Goal: Task Accomplishment & Management: Manage account settings

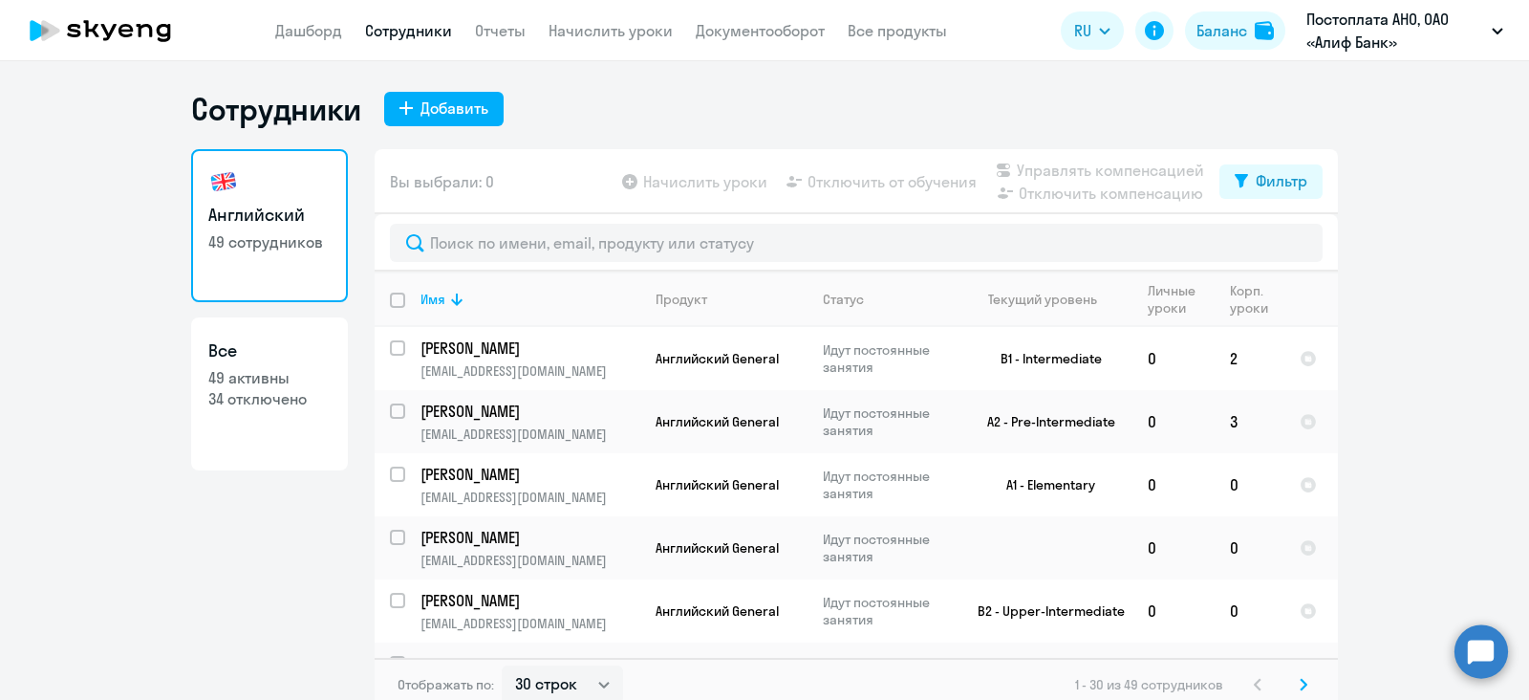
select select "30"
click at [1439, 188] on ng-component "Сотрудники Добавить Английский 49 сотрудников Все 49 активны 34 отключено Вы вы…" at bounding box center [764, 400] width 1529 height 621
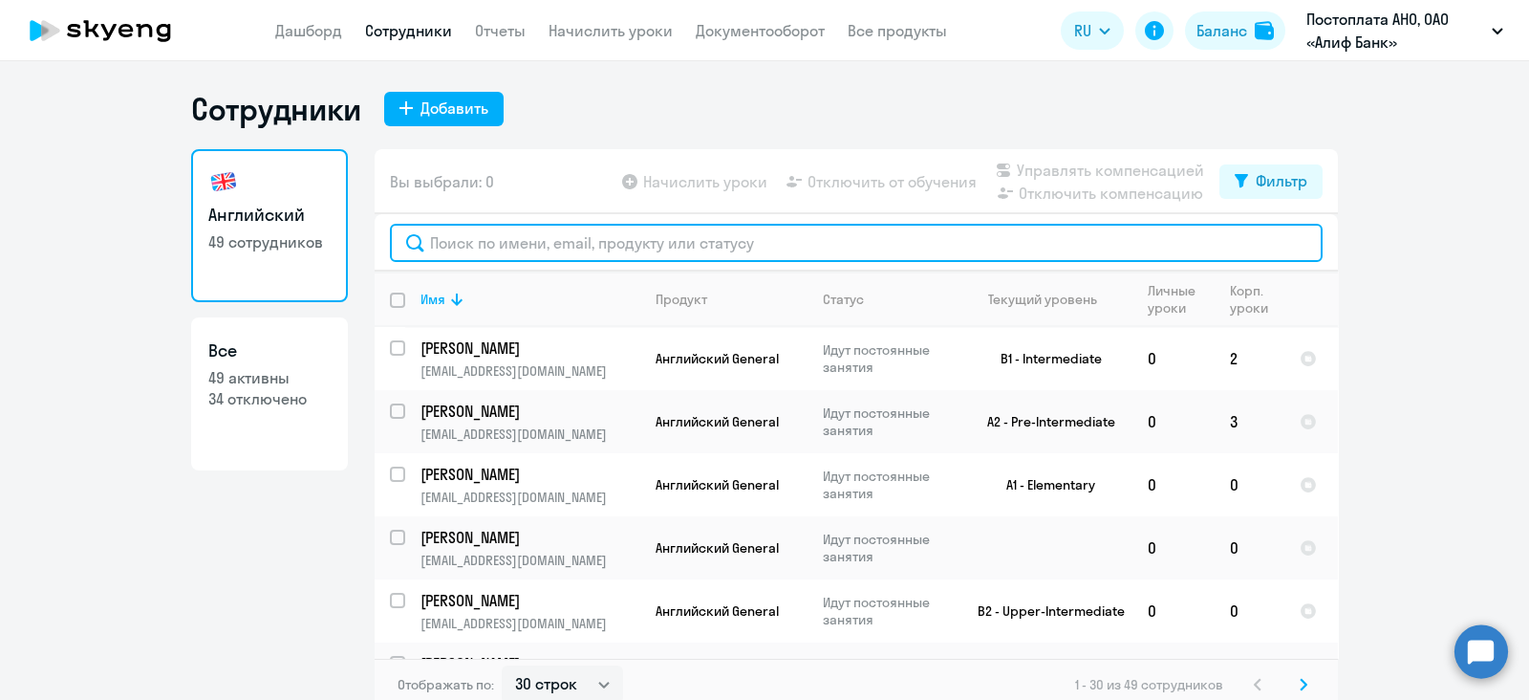
click at [674, 250] on input "text" at bounding box center [856, 243] width 933 height 38
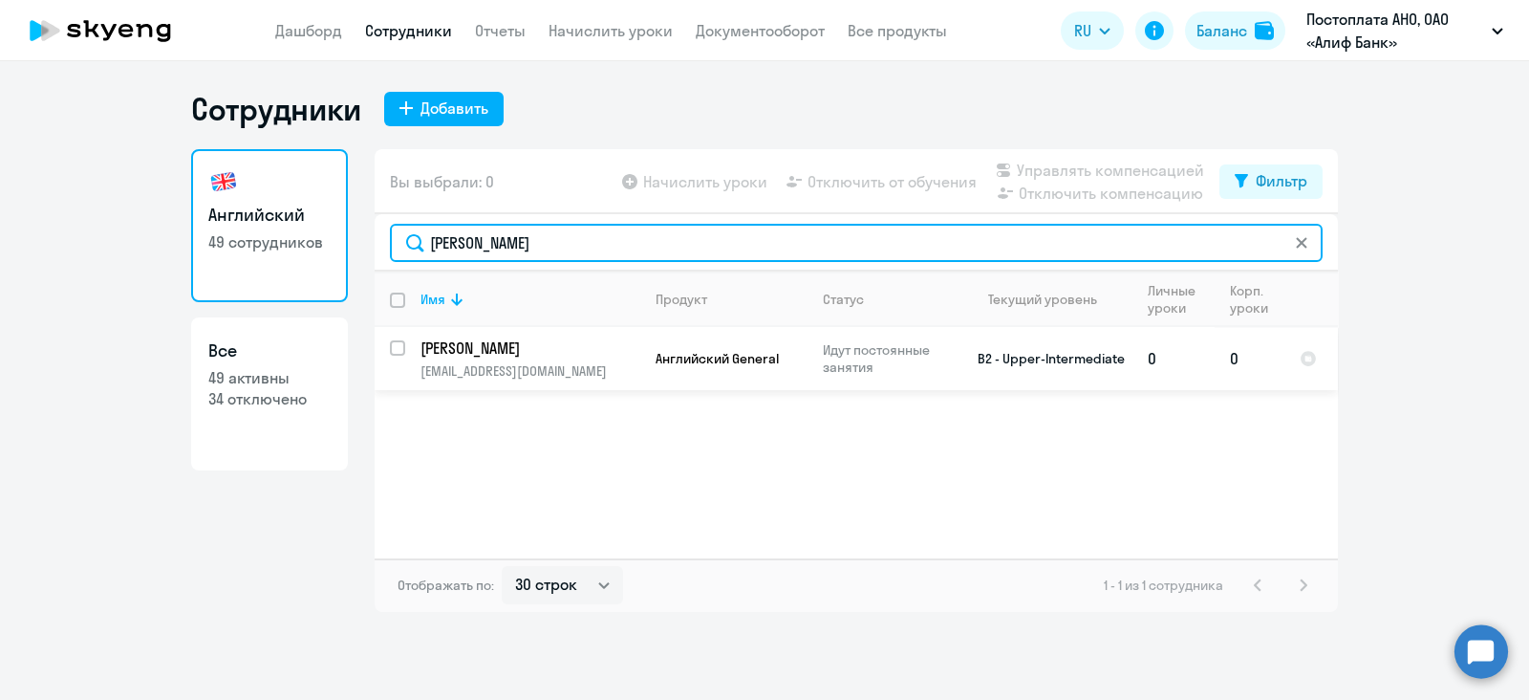
type input "[PERSON_NAME]"
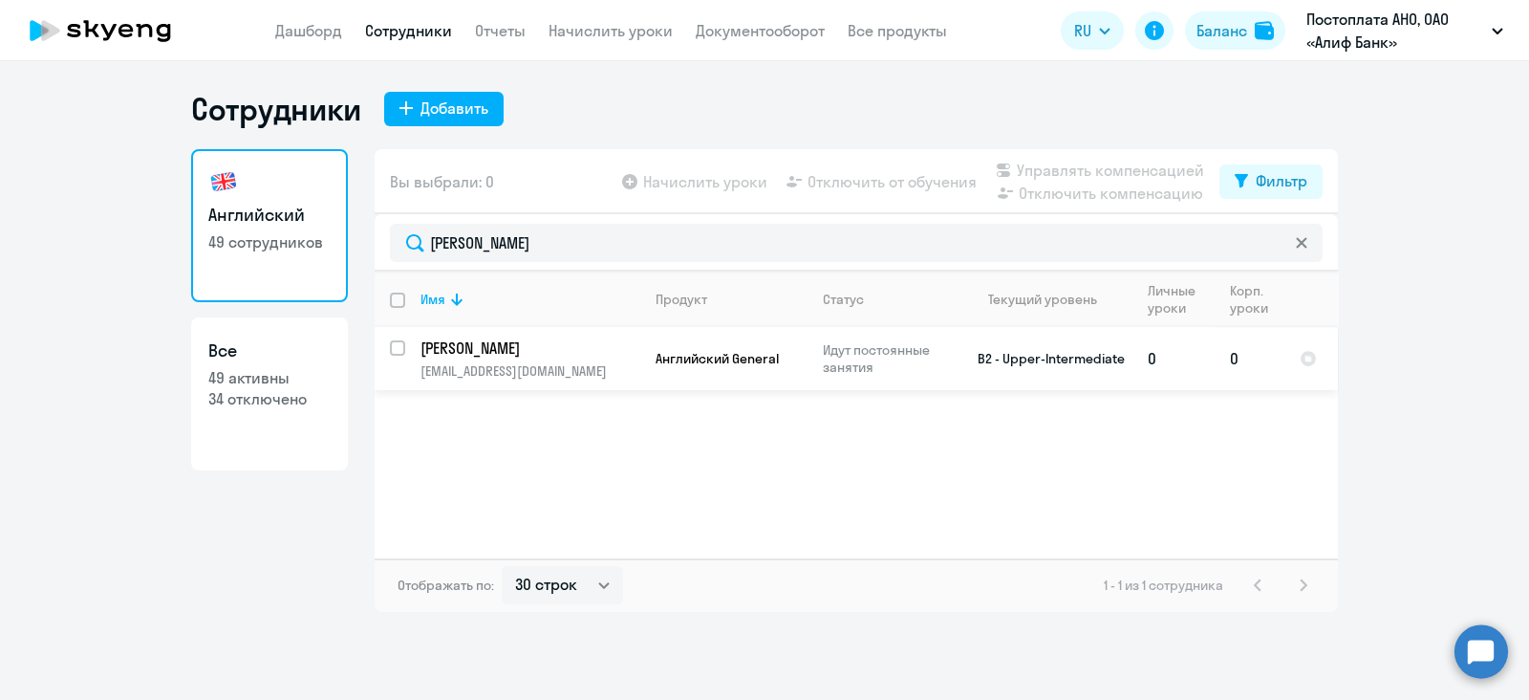
click at [557, 377] on p "[EMAIL_ADDRESS][DOMAIN_NAME]" at bounding box center [530, 370] width 219 height 17
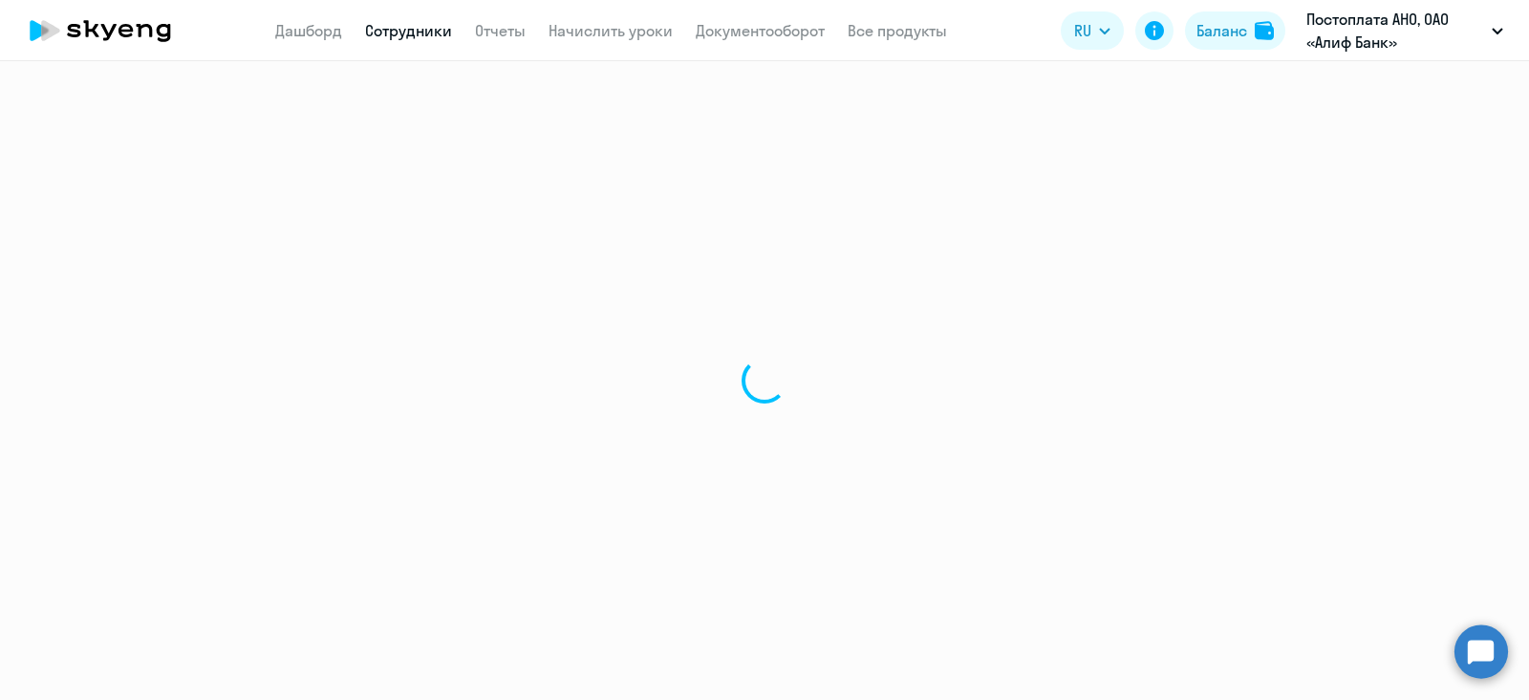
select select "english"
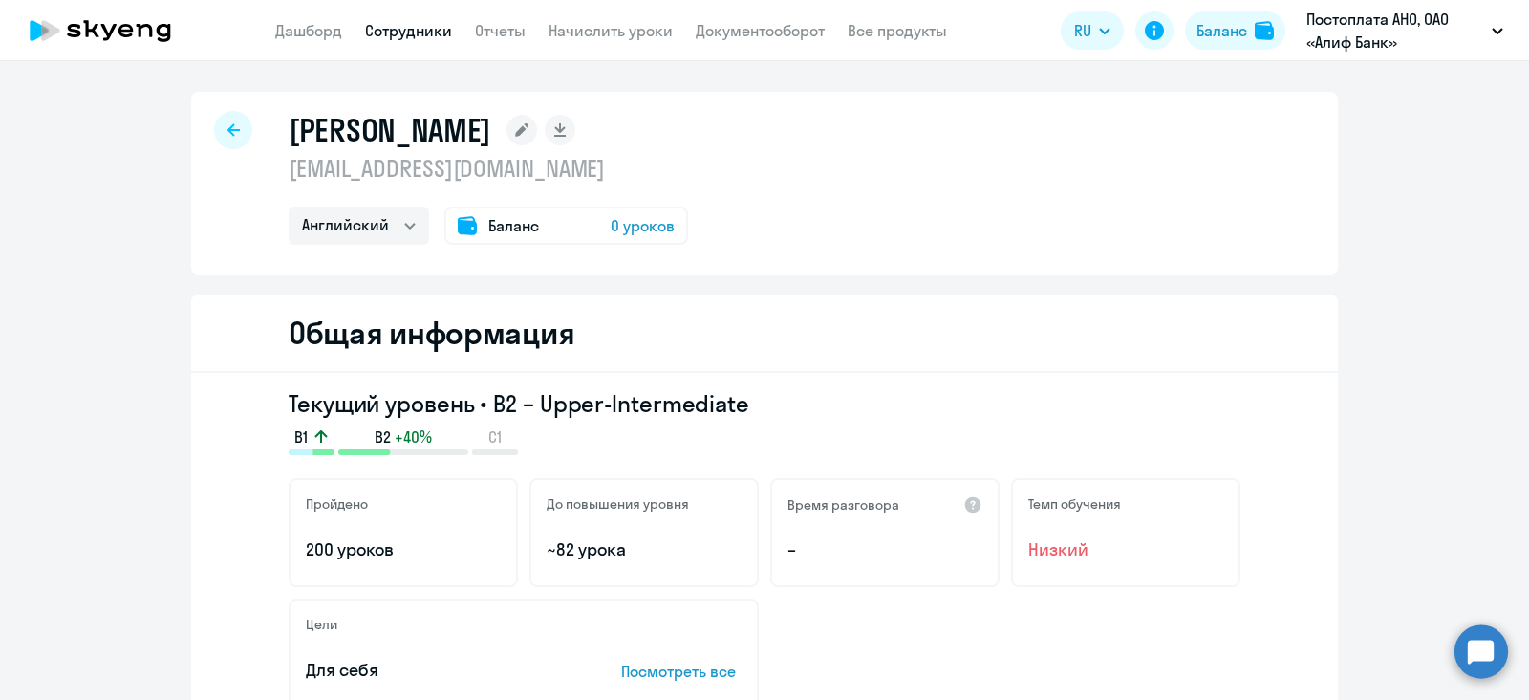
click at [501, 228] on span "Баланс" at bounding box center [513, 225] width 51 height 23
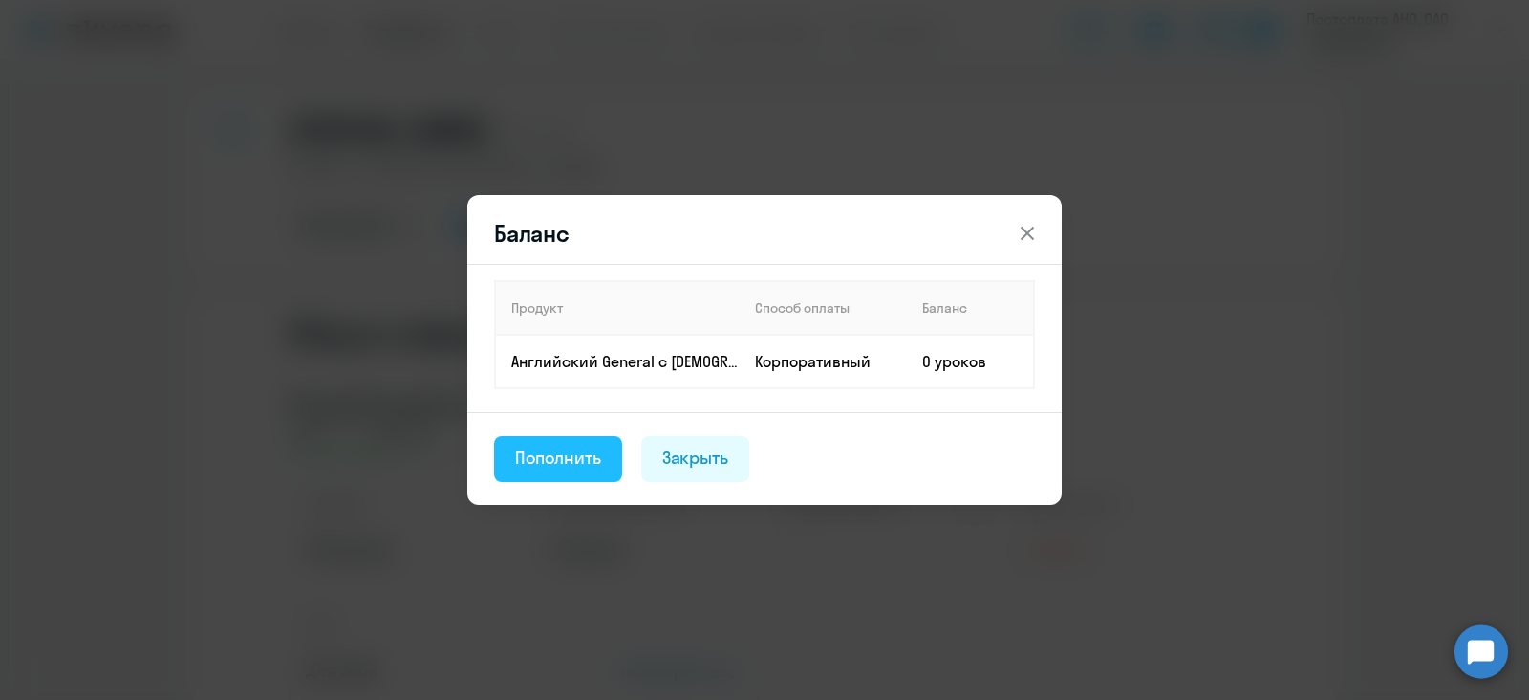
click at [581, 452] on div "Пополнить" at bounding box center [558, 457] width 86 height 25
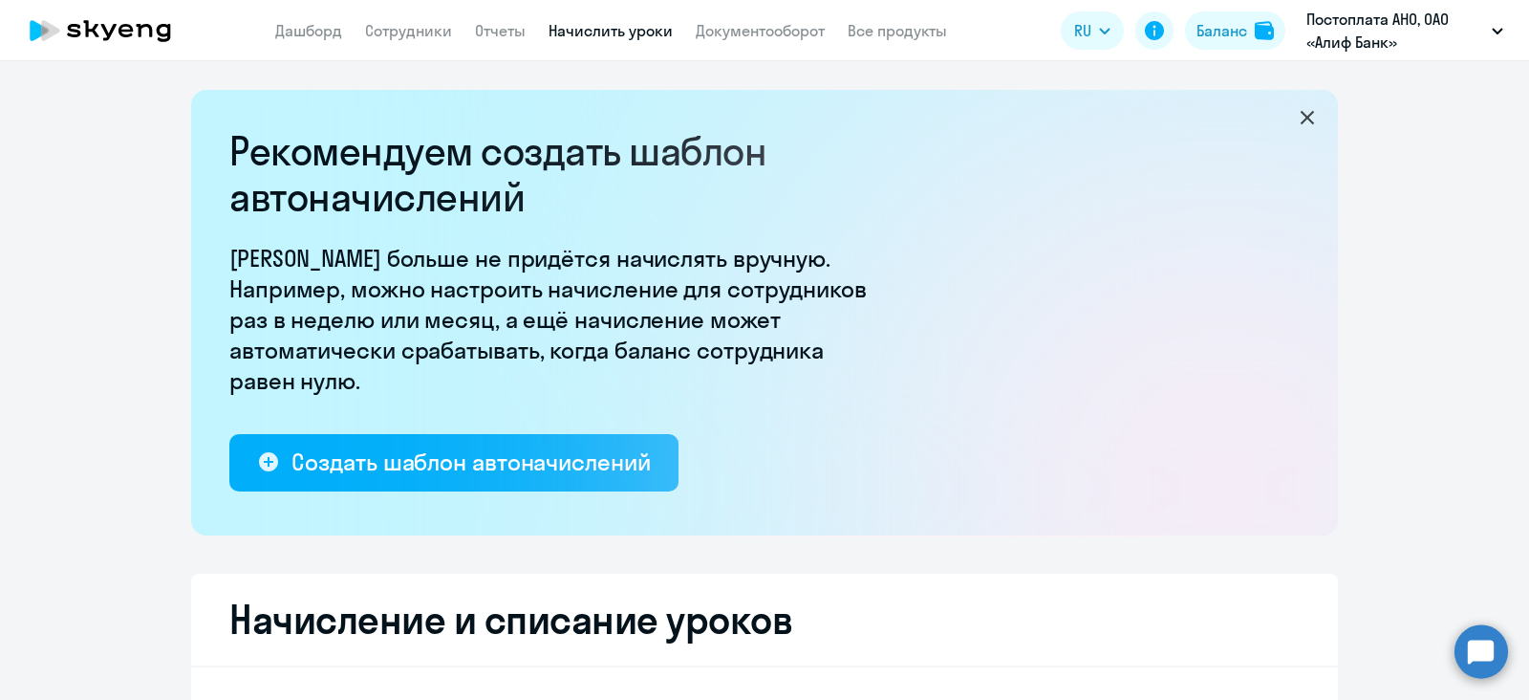
scroll to position [429, 0]
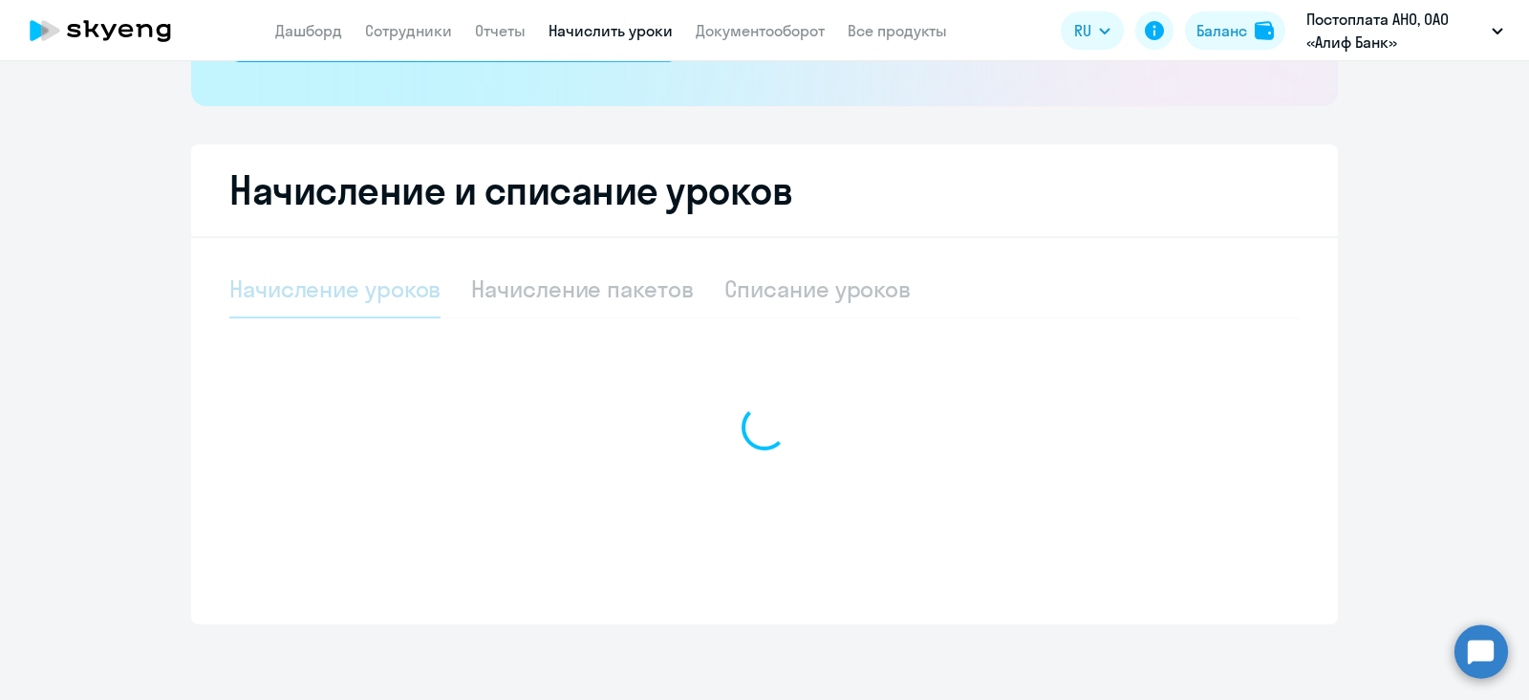
select select "10"
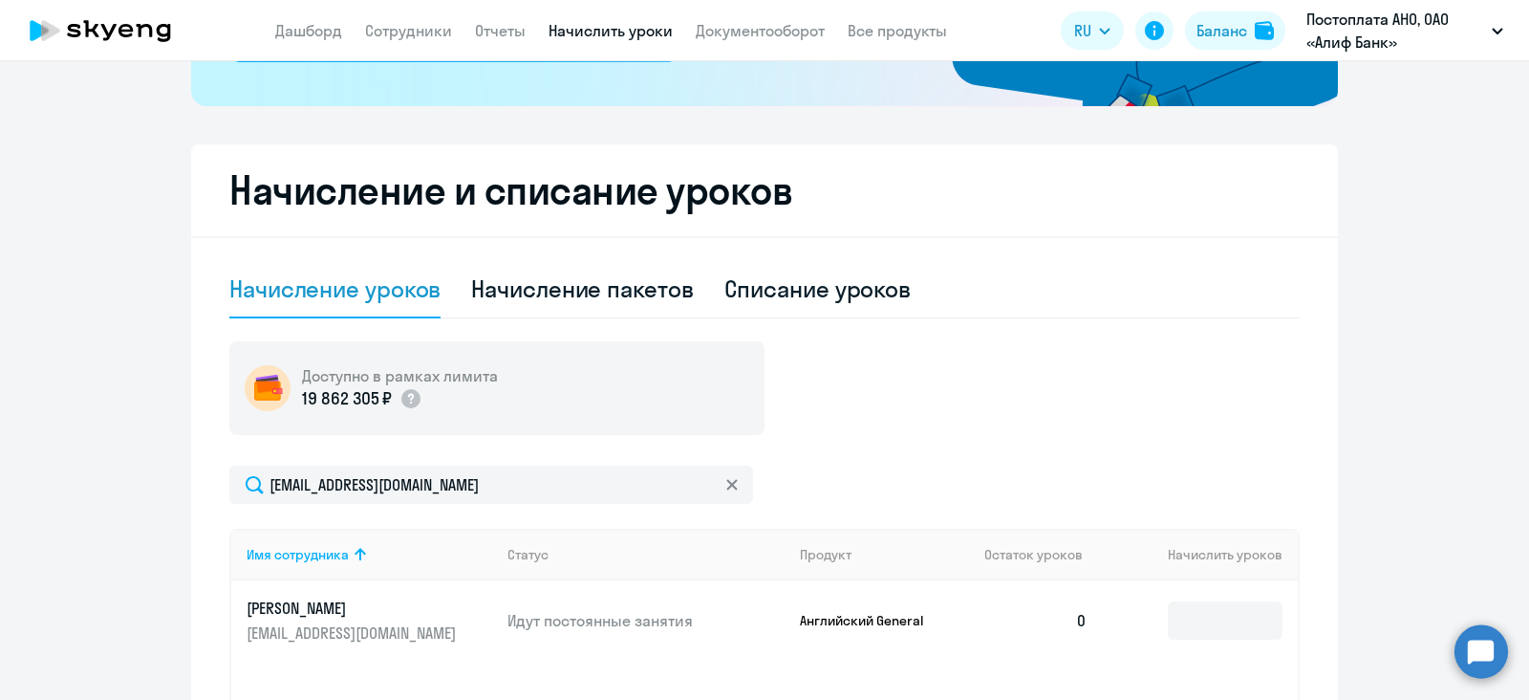
click at [1157, 627] on td at bounding box center [1200, 620] width 195 height 80
click at [1176, 619] on input at bounding box center [1225, 620] width 115 height 38
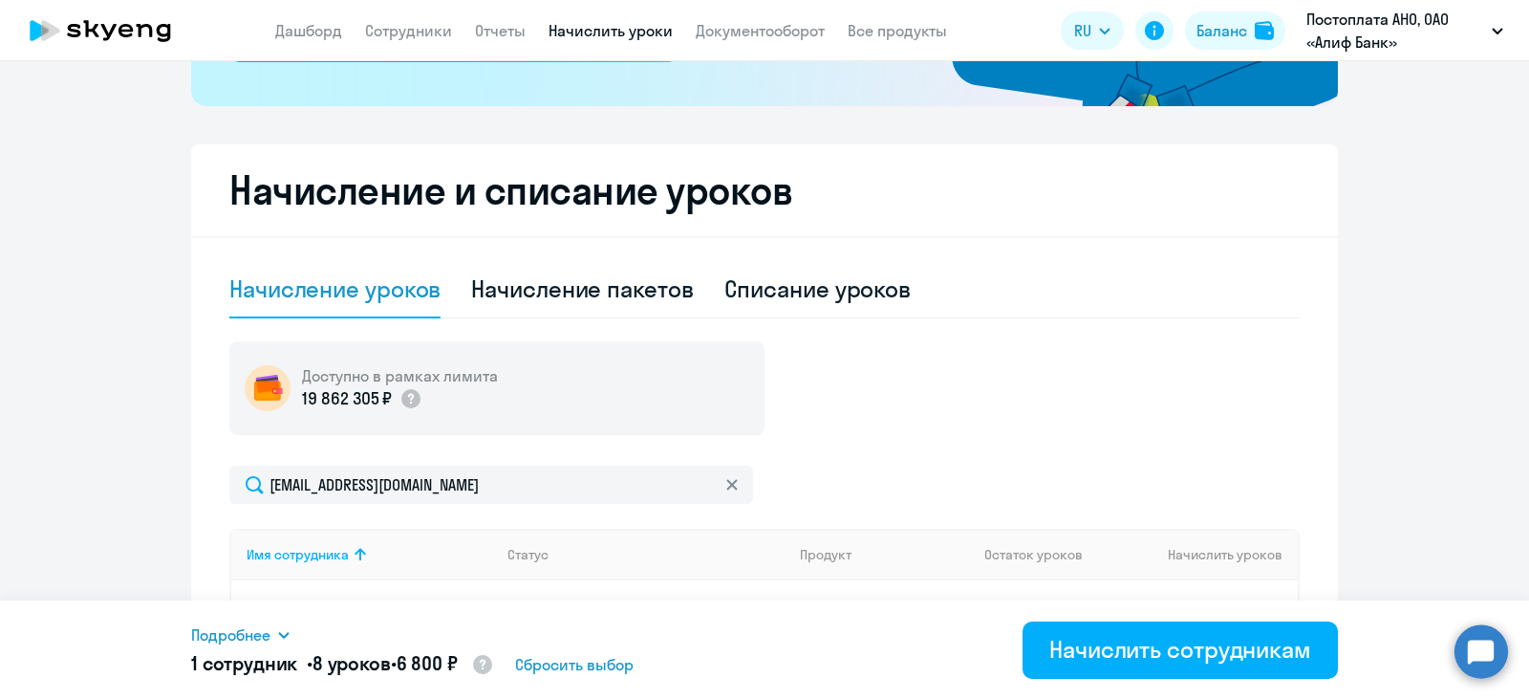
scroll to position [705, 0]
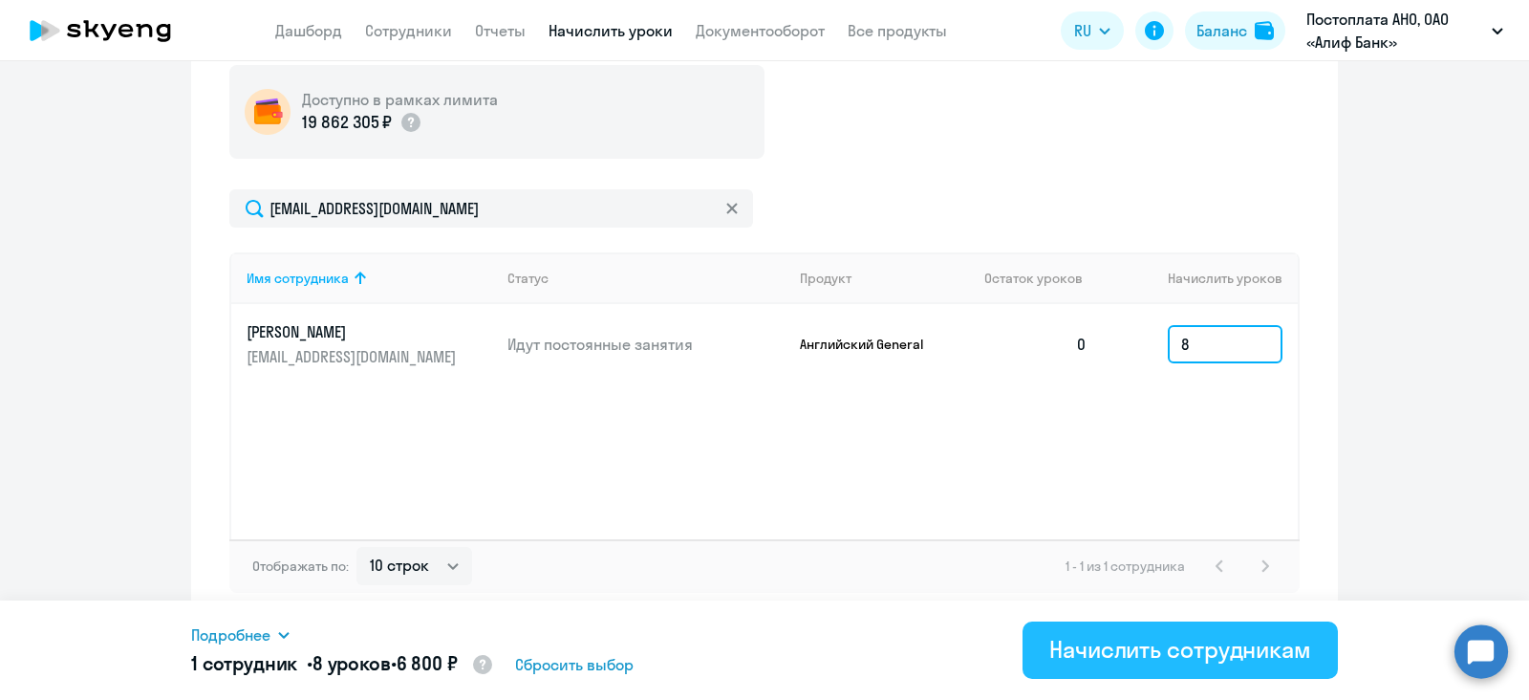
type input "8"
click at [1219, 652] on div "Начислить сотрудникам" at bounding box center [1181, 649] width 262 height 31
